Goal: Find specific page/section: Find specific page/section

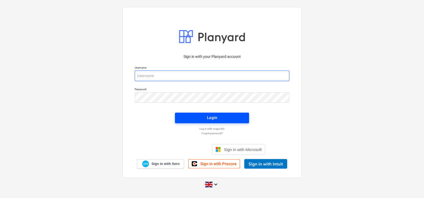
type input "[EMAIL_ADDRESS][DOMAIN_NAME]"
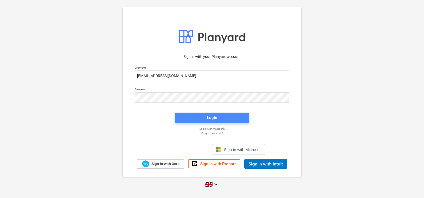
click at [196, 118] on span "Login" at bounding box center [211, 117] width 61 height 7
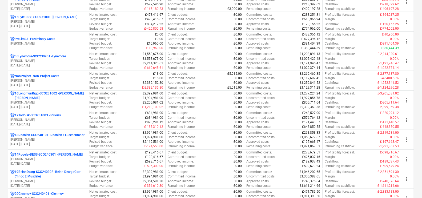
scroll to position [330, 0]
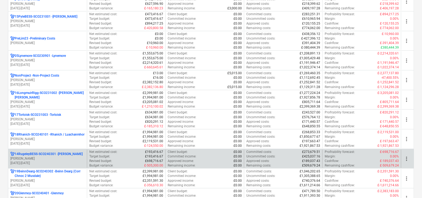
click at [57, 153] on p "14RugeleyBESS-SCO240301 - [PERSON_NAME]" at bounding box center [49, 154] width 68 height 5
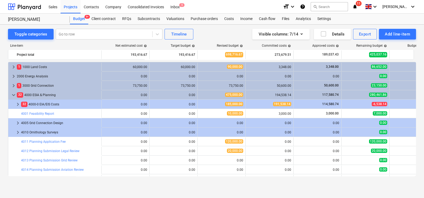
drag, startPoint x: 228, startPoint y: 21, endPoint x: 217, endPoint y: 34, distance: 17.8
click at [217, 34] on div "Toggle categories Go to row Timeline Visible columns : 7/14 Details Export Add …" at bounding box center [212, 34] width 408 height 11
click at [231, 22] on div "Costs" at bounding box center [229, 19] width 16 height 11
